Goal: Information Seeking & Learning: Learn about a topic

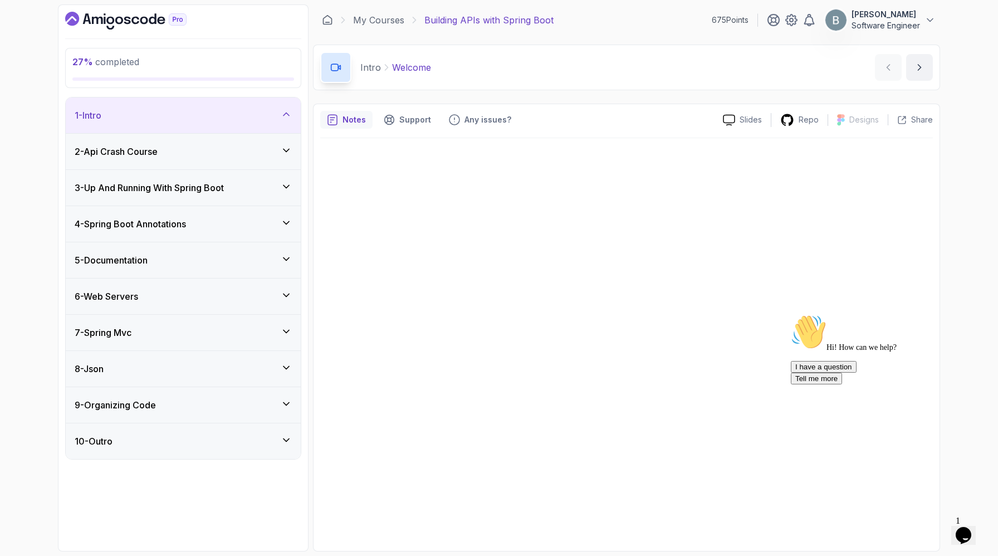
click at [971, 529] on icon "$i18n('chat', 'chat_widget')" at bounding box center [963, 535] width 16 height 17
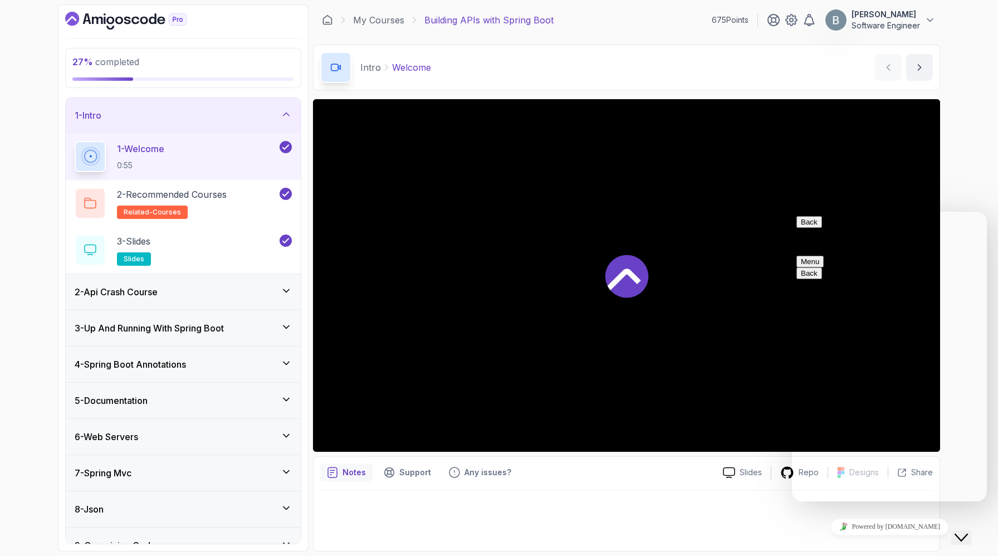
click at [810, 228] on button "Back" at bounding box center [809, 222] width 26 height 12
click at [964, 533] on icon "$i18n('chat', 'chat_widget')" at bounding box center [960, 537] width 13 height 8
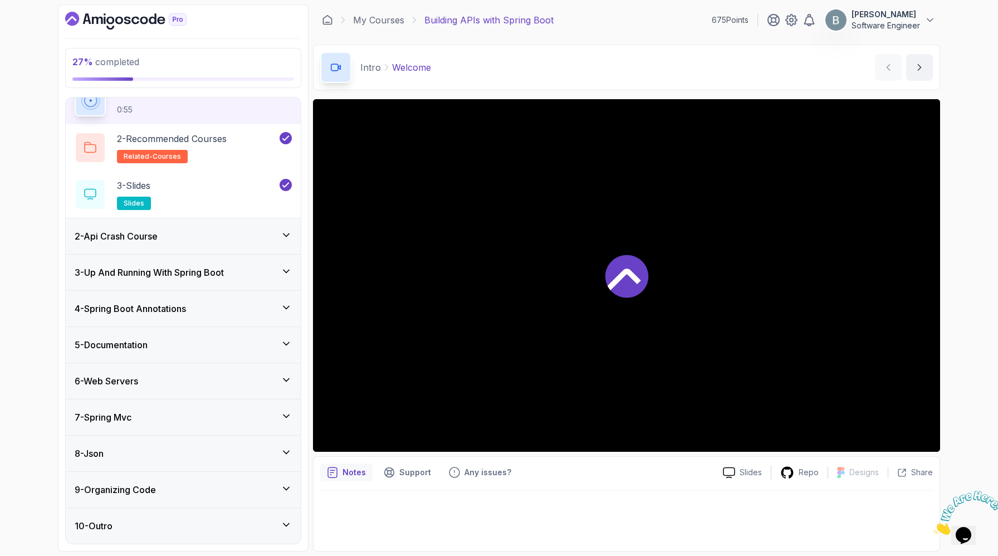
click at [282, 302] on div "4 - Spring Boot Annotations" at bounding box center [183, 308] width 217 height 13
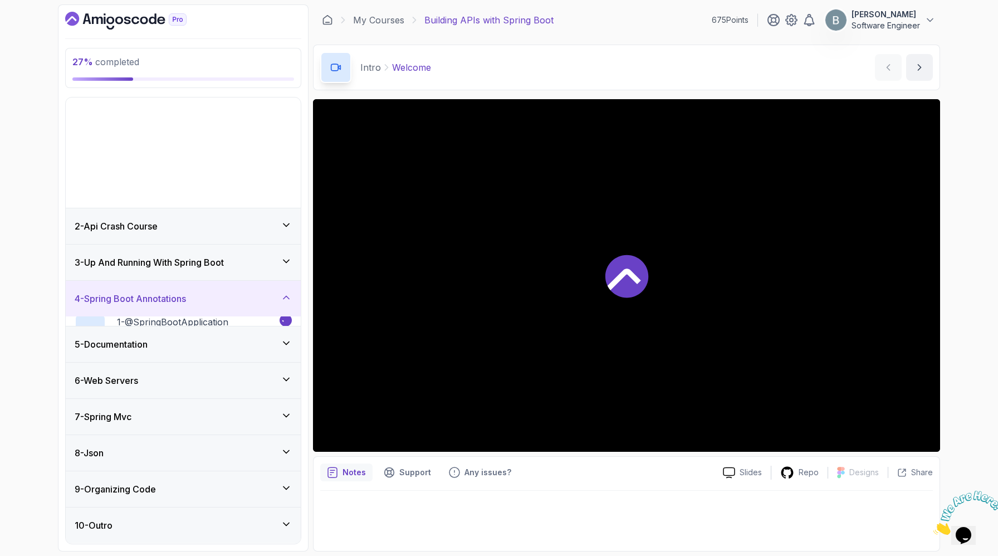
scroll to position [26, 0]
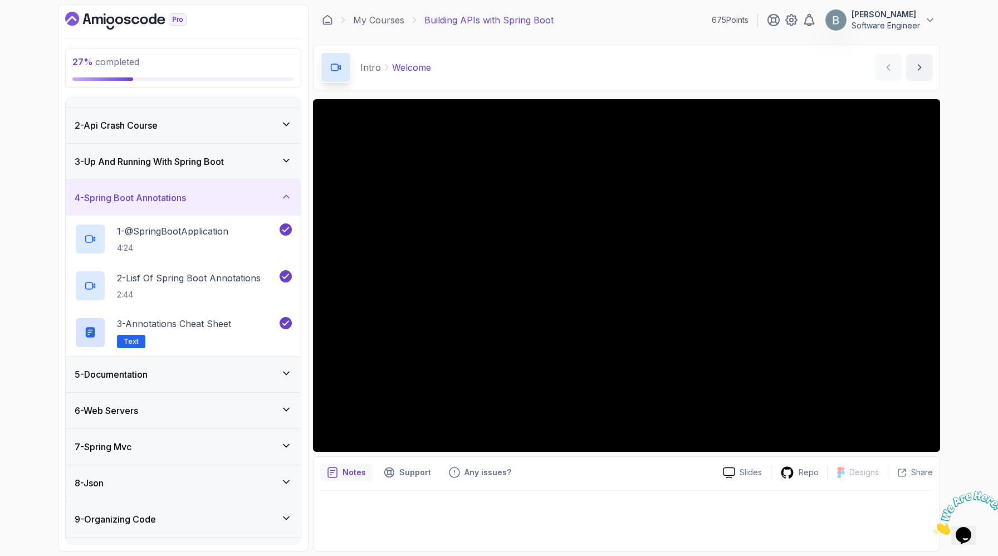
click at [288, 202] on icon at bounding box center [286, 196] width 11 height 11
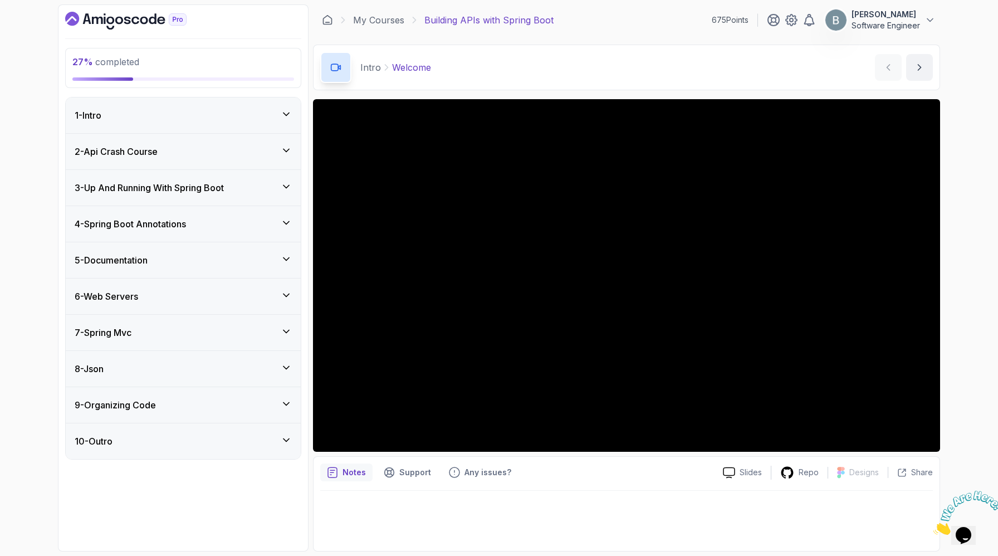
click at [297, 314] on div "6 - Web Servers" at bounding box center [183, 296] width 235 height 36
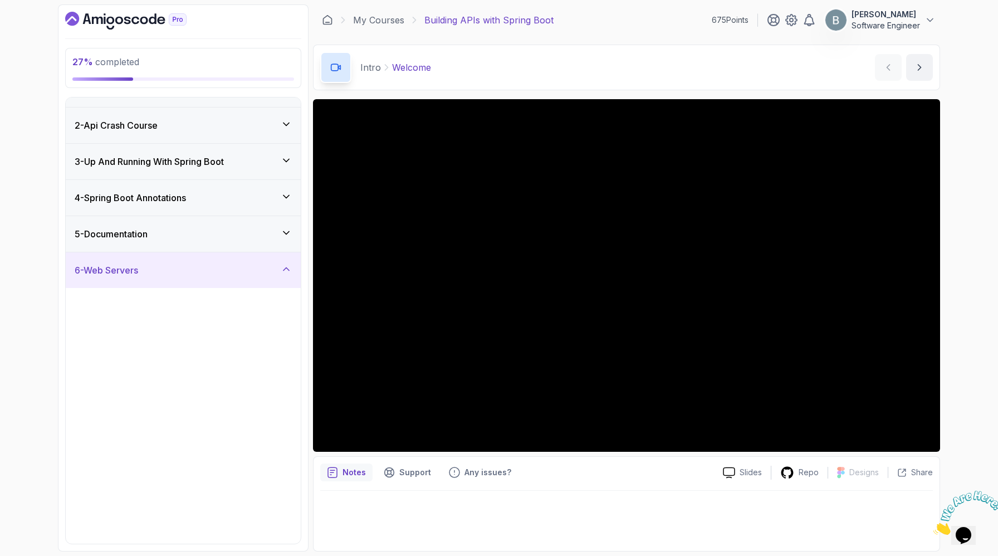
click at [297, 288] on div "6 - Web Servers" at bounding box center [183, 270] width 235 height 36
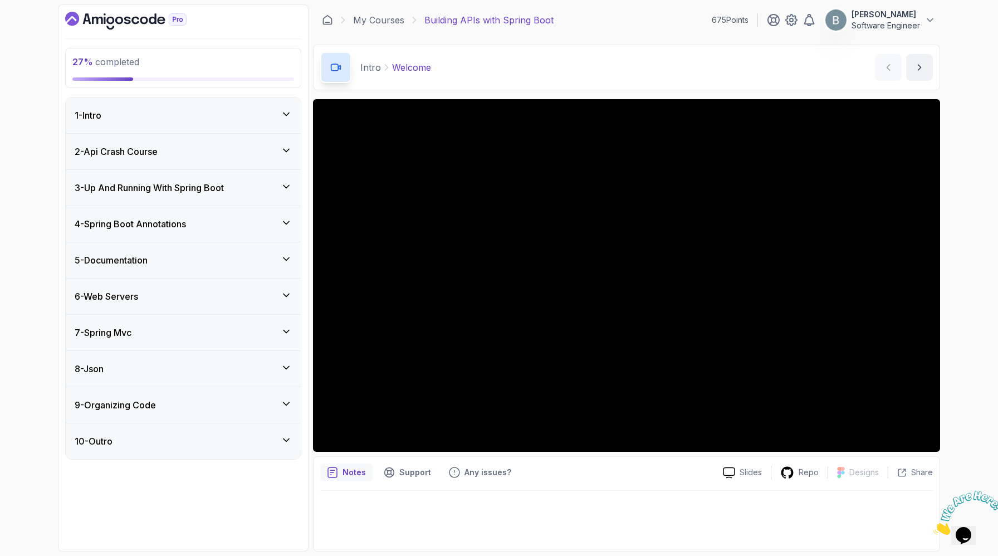
click at [287, 301] on icon at bounding box center [286, 295] width 11 height 11
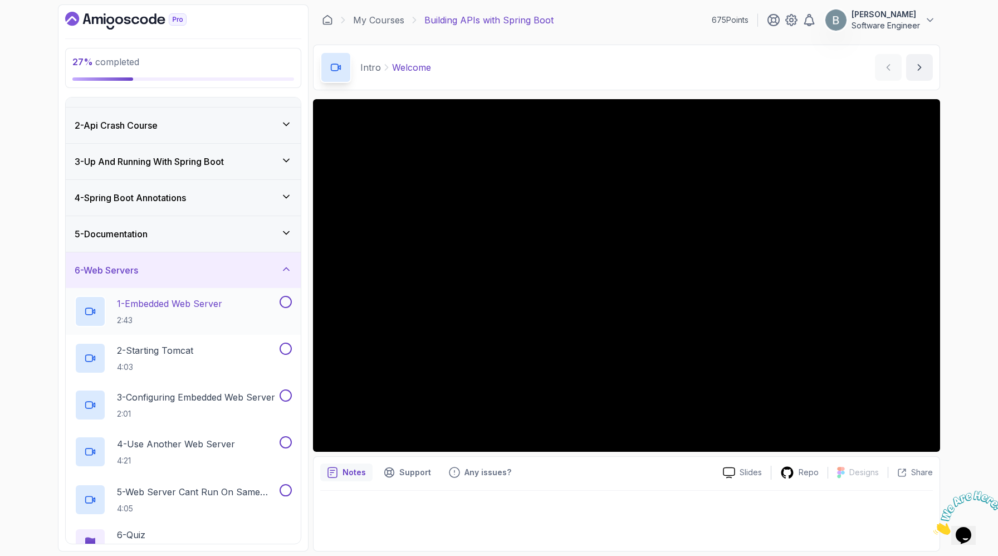
click at [222, 310] on p "1 - Embedded Web Server" at bounding box center [169, 303] width 105 height 13
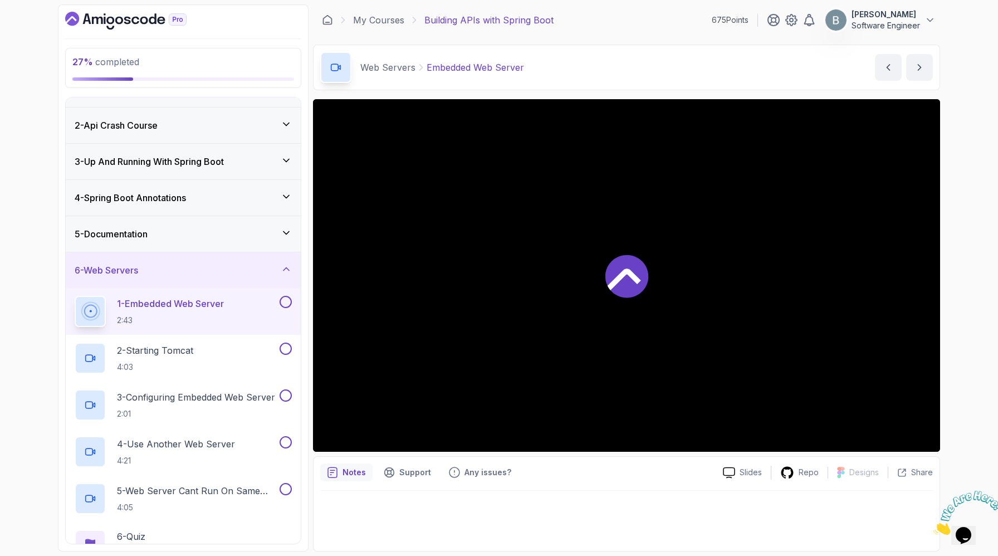
click at [271, 252] on div "5 - Documentation" at bounding box center [183, 234] width 235 height 36
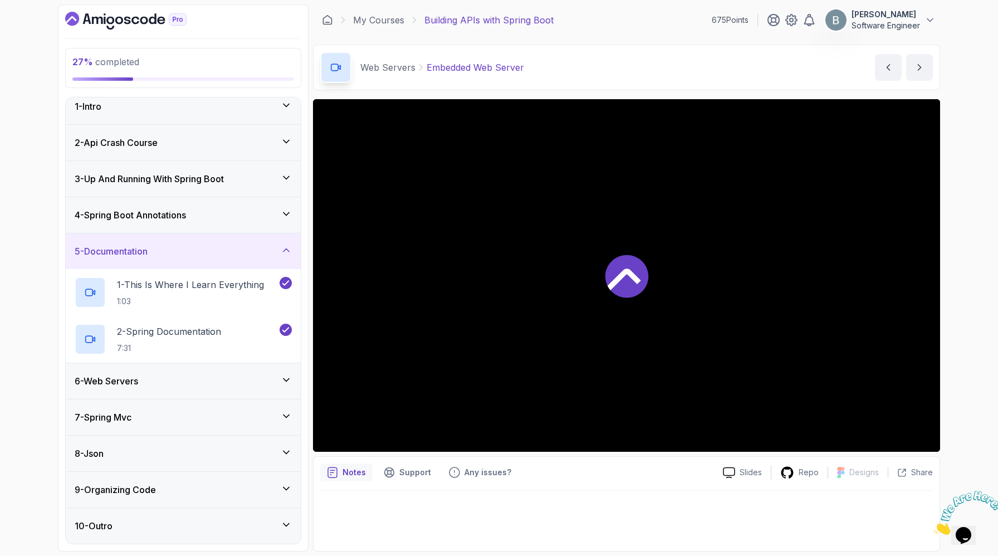
click at [283, 256] on icon at bounding box center [286, 249] width 11 height 11
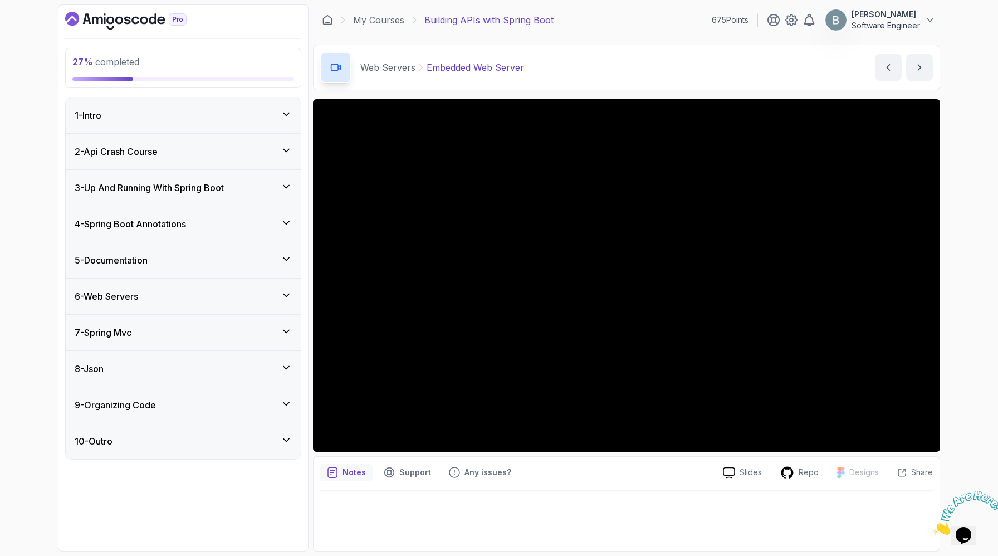
click at [66, 242] on button "5 - Documentation" at bounding box center [183, 260] width 235 height 36
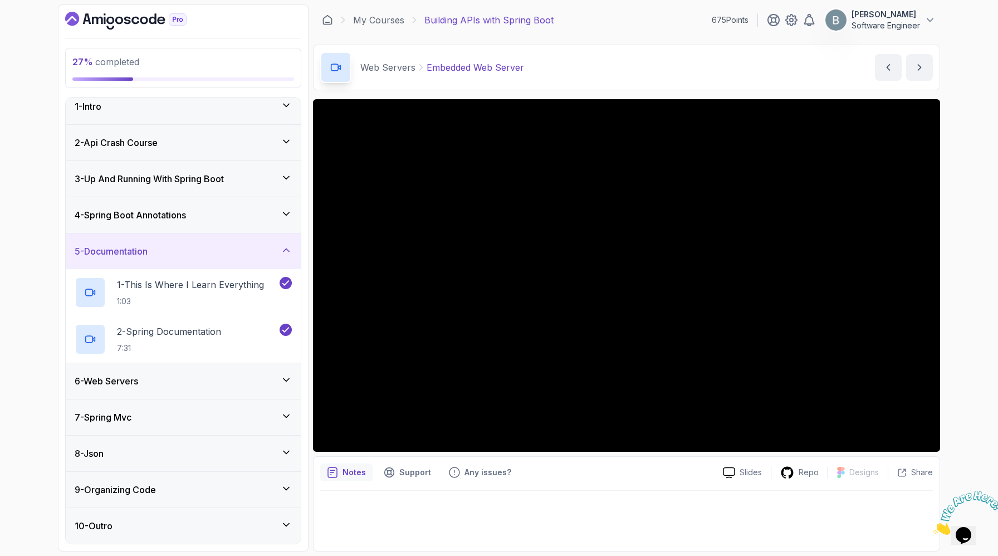
click at [287, 256] on icon at bounding box center [286, 249] width 11 height 11
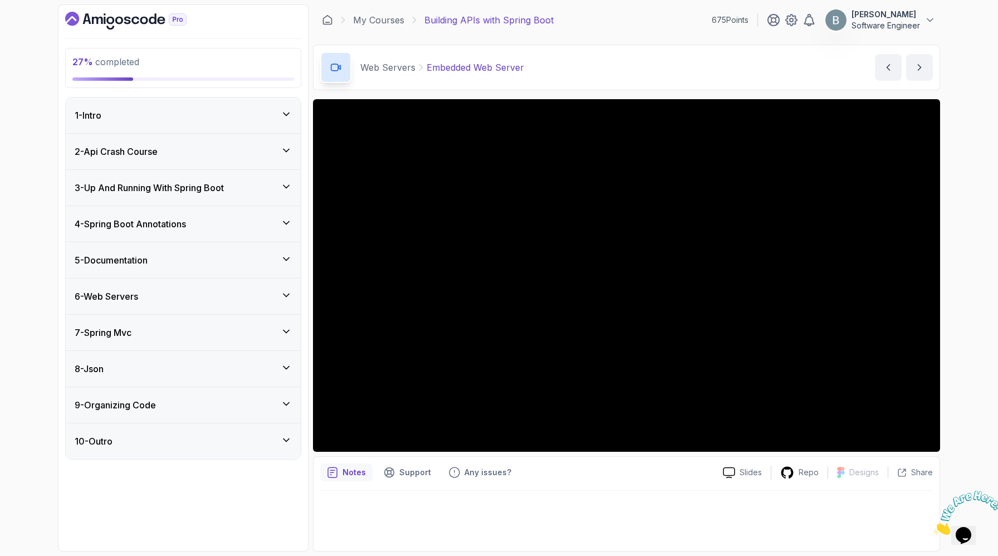
click at [281, 314] on div "6 - Web Servers" at bounding box center [183, 296] width 235 height 36
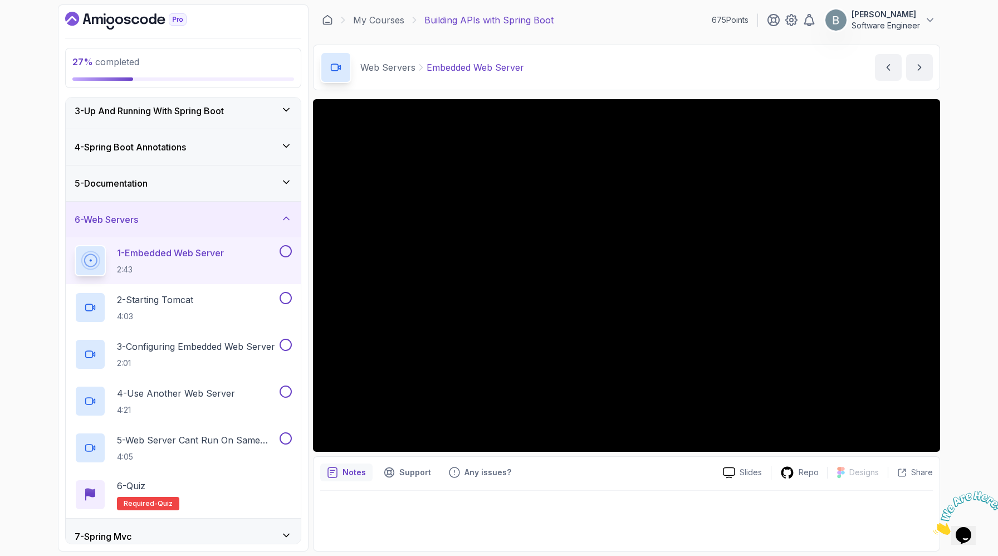
scroll to position [97, 0]
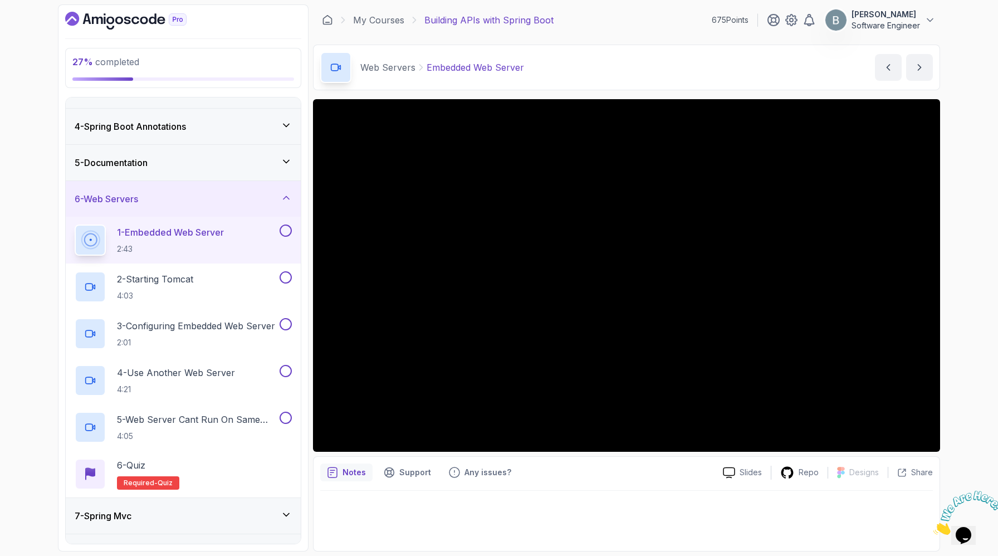
click at [224, 239] on p "1 - Embedded Web Server" at bounding box center [170, 232] width 107 height 13
